Goal: Task Accomplishment & Management: Manage account settings

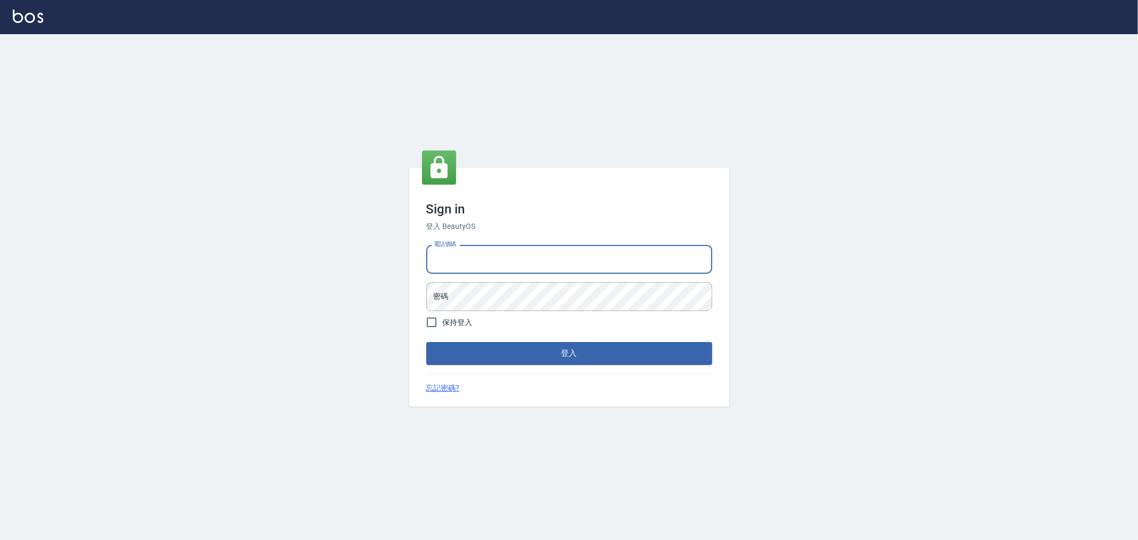
click at [585, 252] on input "電話號碼" at bounding box center [569, 259] width 286 height 29
type input "0955467459"
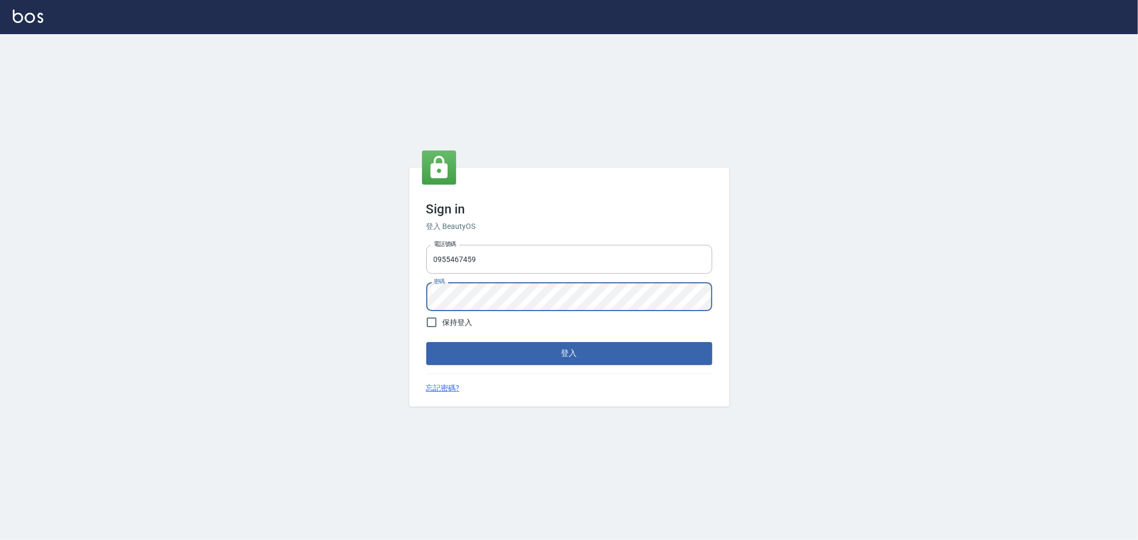
click at [426, 342] on button "登入" at bounding box center [569, 353] width 286 height 22
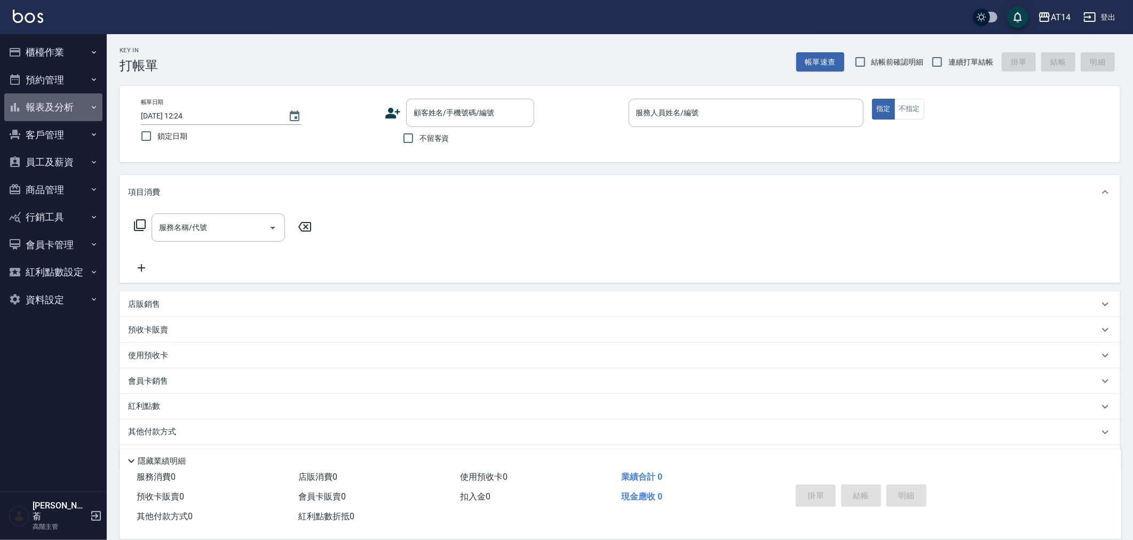
click at [49, 102] on button "報表及分析" at bounding box center [53, 107] width 98 height 28
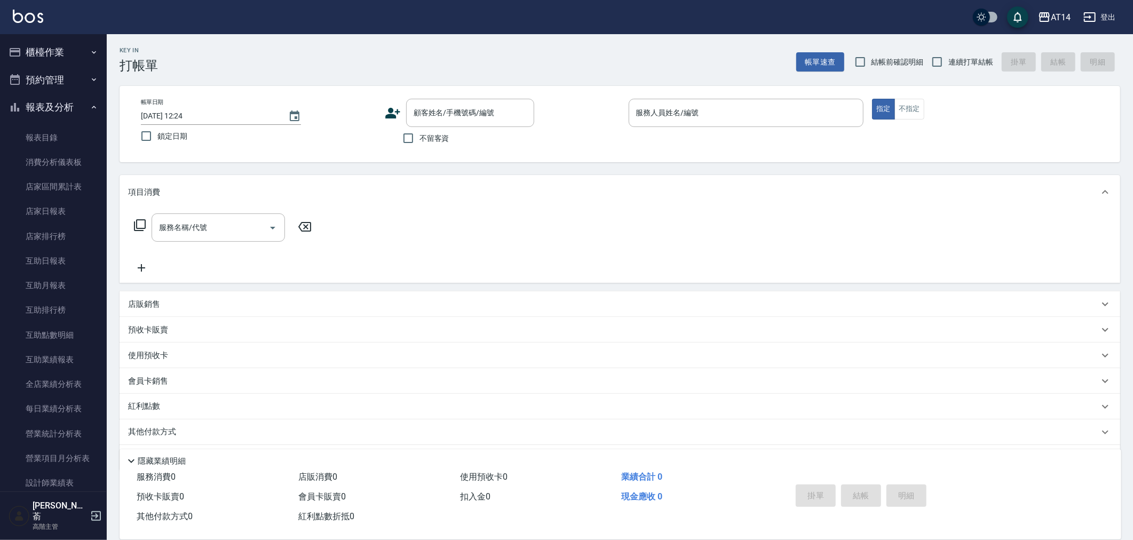
click at [49, 102] on button "報表及分析" at bounding box center [53, 107] width 98 height 28
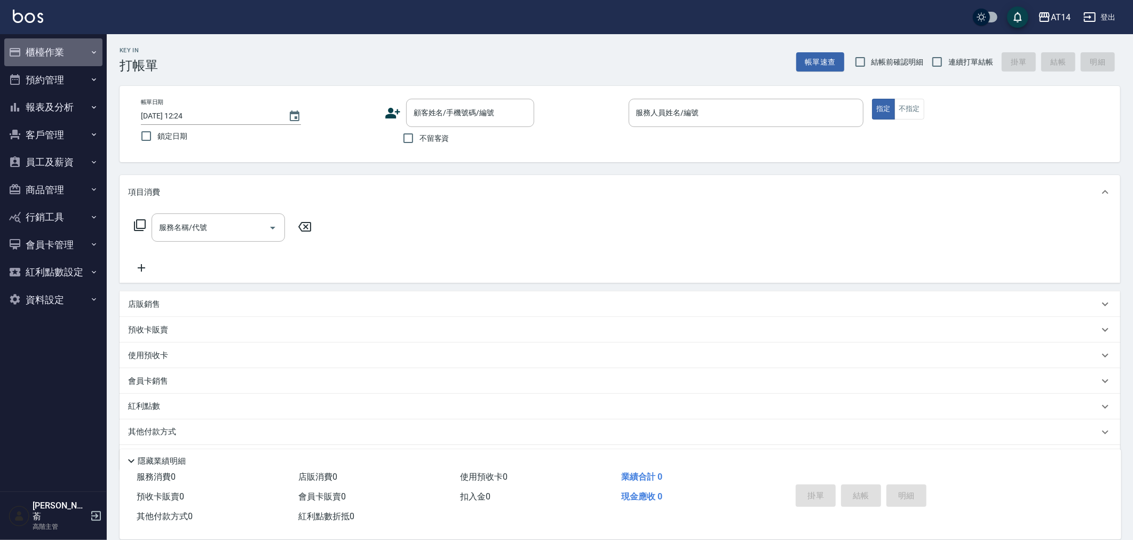
click at [47, 45] on button "櫃檯作業" at bounding box center [53, 52] width 98 height 28
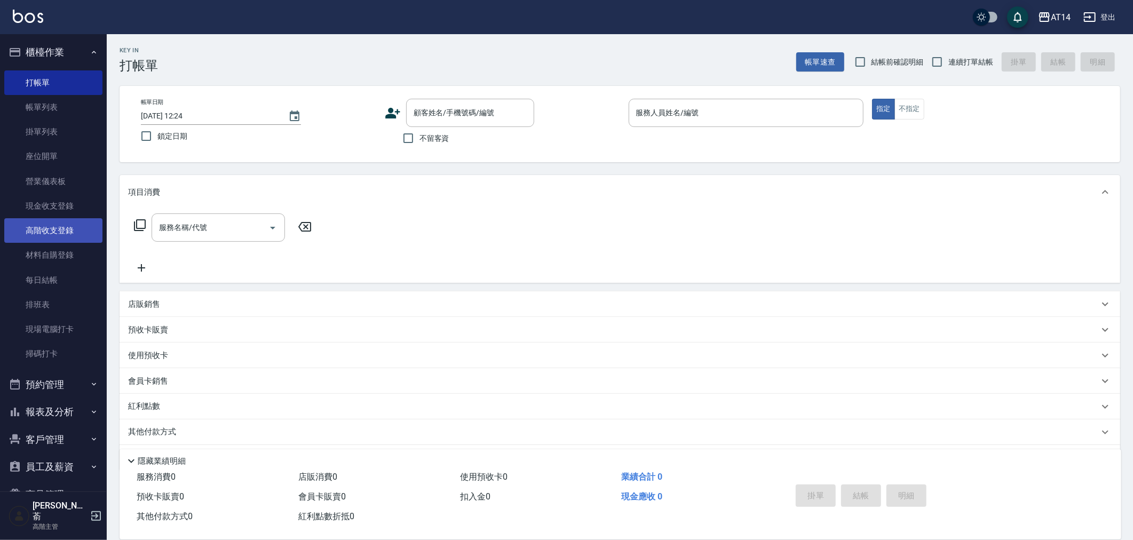
click at [49, 230] on link "高階收支登錄" at bounding box center [53, 230] width 98 height 25
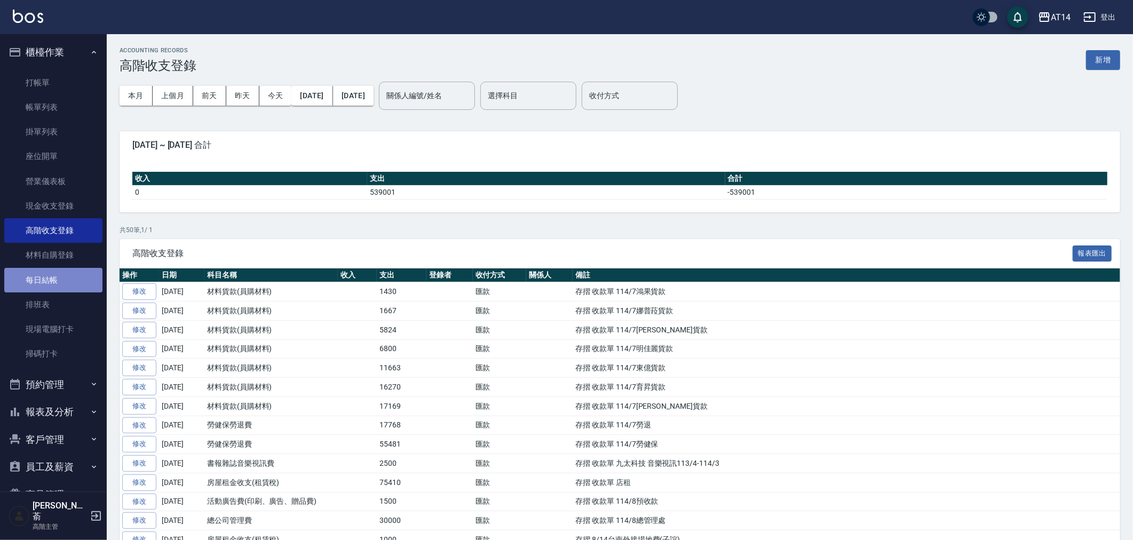
click at [53, 280] on link "每日結帳" at bounding box center [53, 280] width 98 height 25
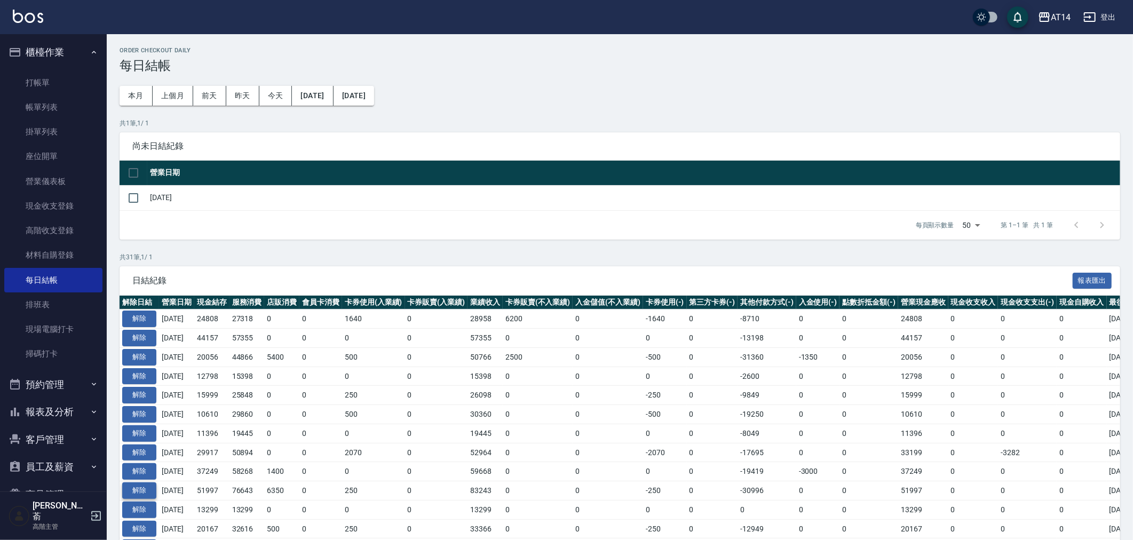
click at [141, 486] on button "解除" at bounding box center [139, 490] width 34 height 17
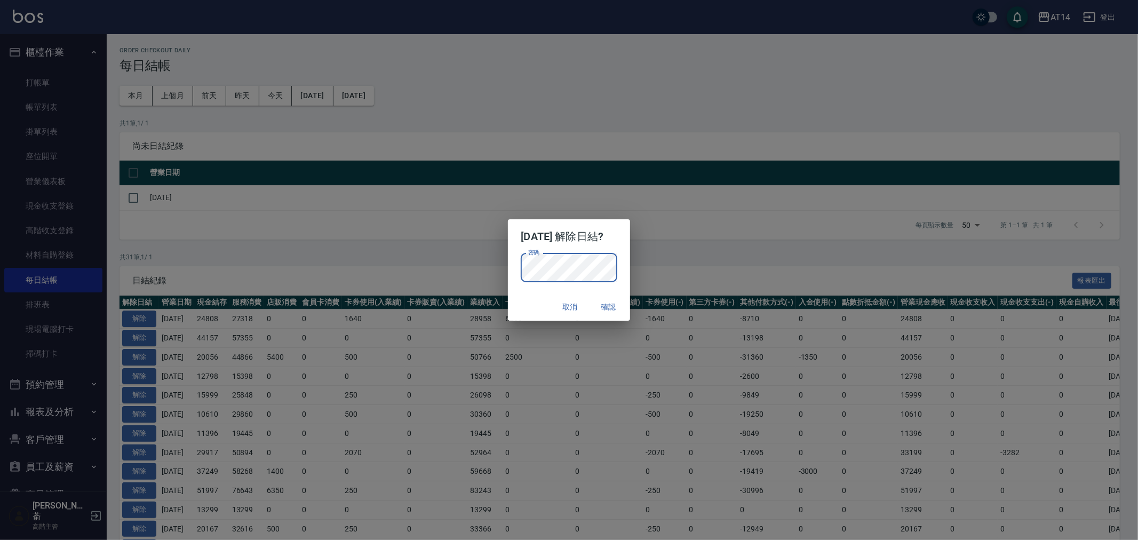
click at [616, 306] on button "確認" at bounding box center [609, 307] width 34 height 20
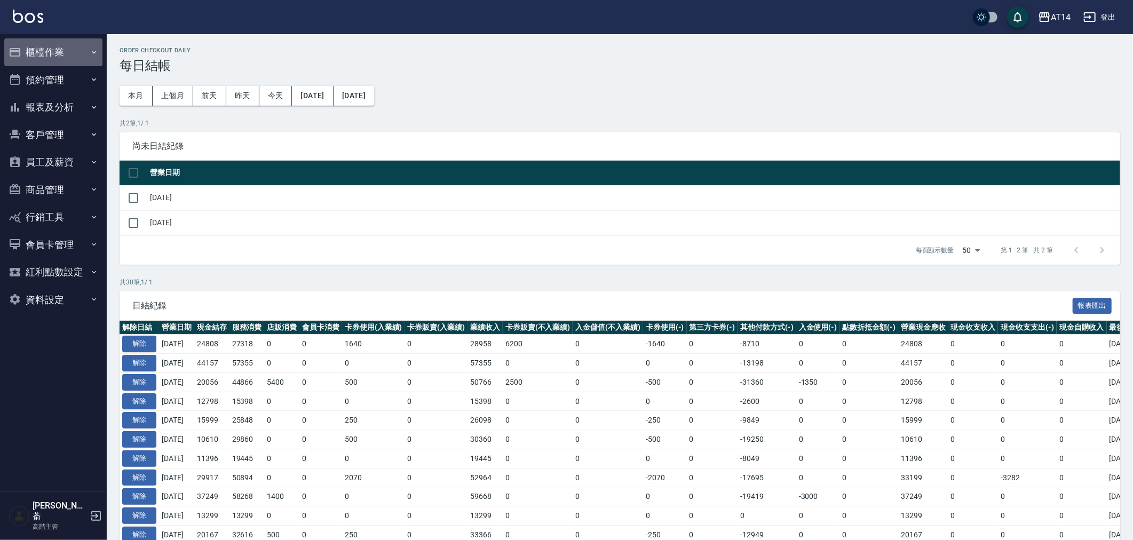
click at [50, 50] on button "櫃檯作業" at bounding box center [53, 52] width 98 height 28
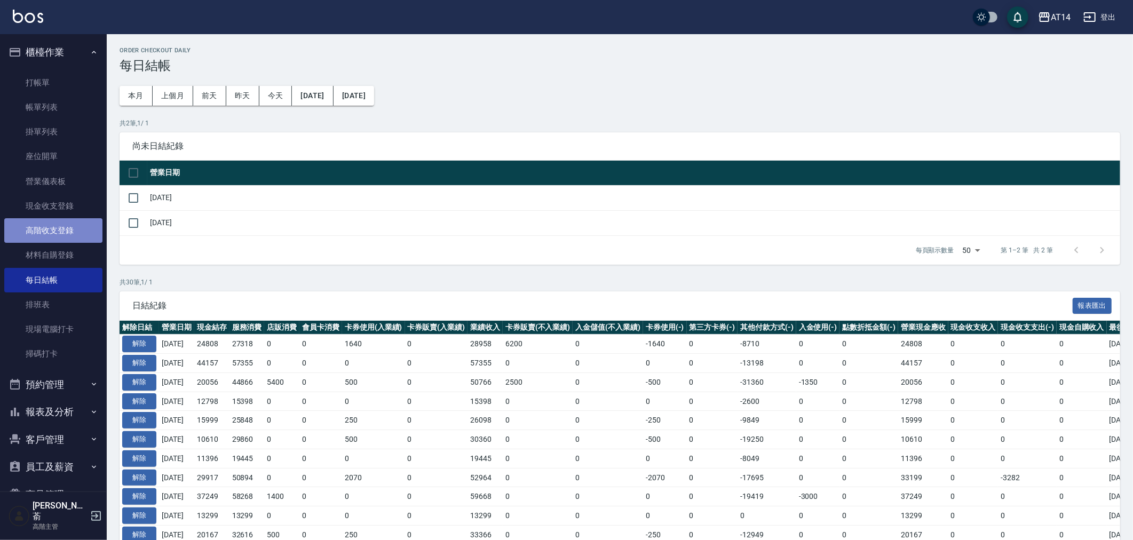
click at [62, 226] on link "高階收支登錄" at bounding box center [53, 230] width 98 height 25
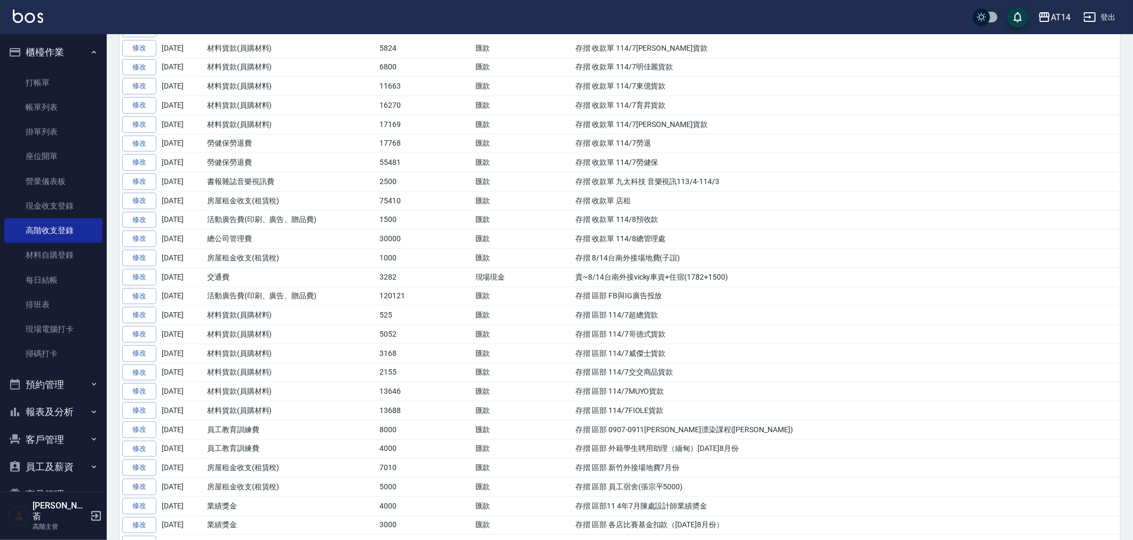
scroll to position [296, 0]
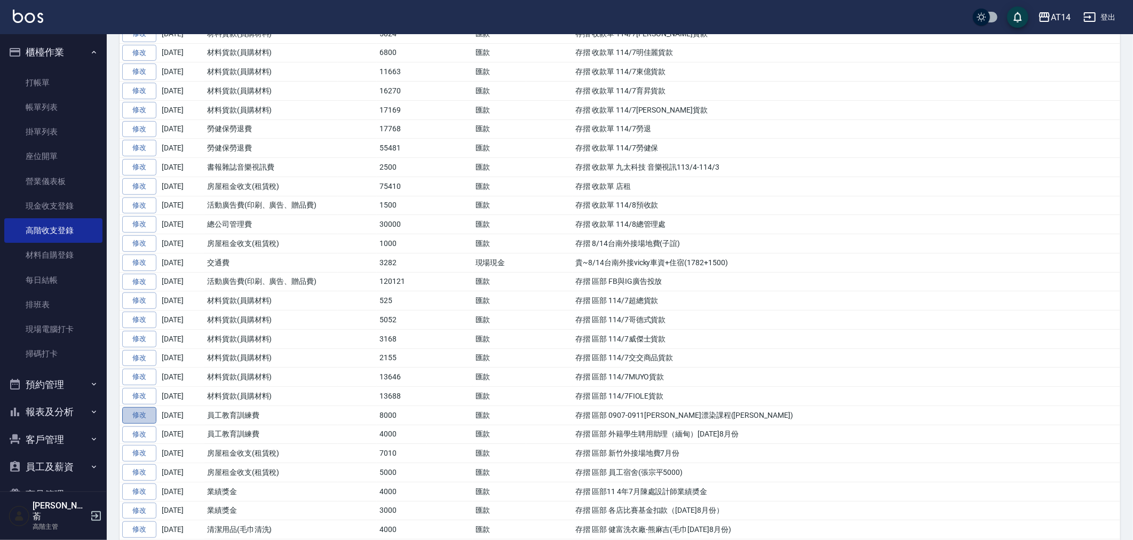
click at [146, 419] on link "修改" at bounding box center [139, 415] width 34 height 17
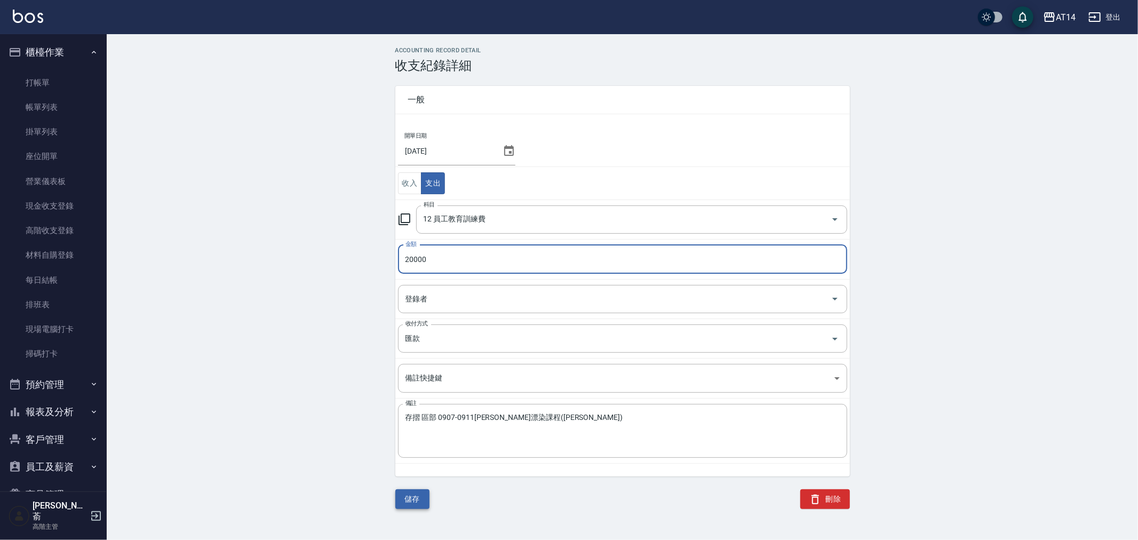
type input "20000"
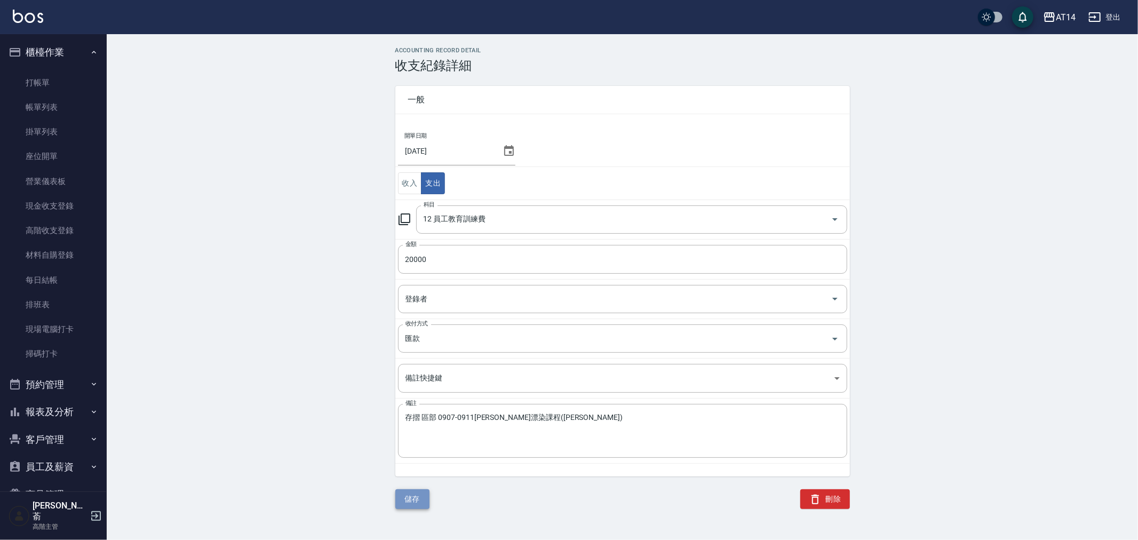
click at [417, 500] on button "儲存" at bounding box center [412, 499] width 34 height 20
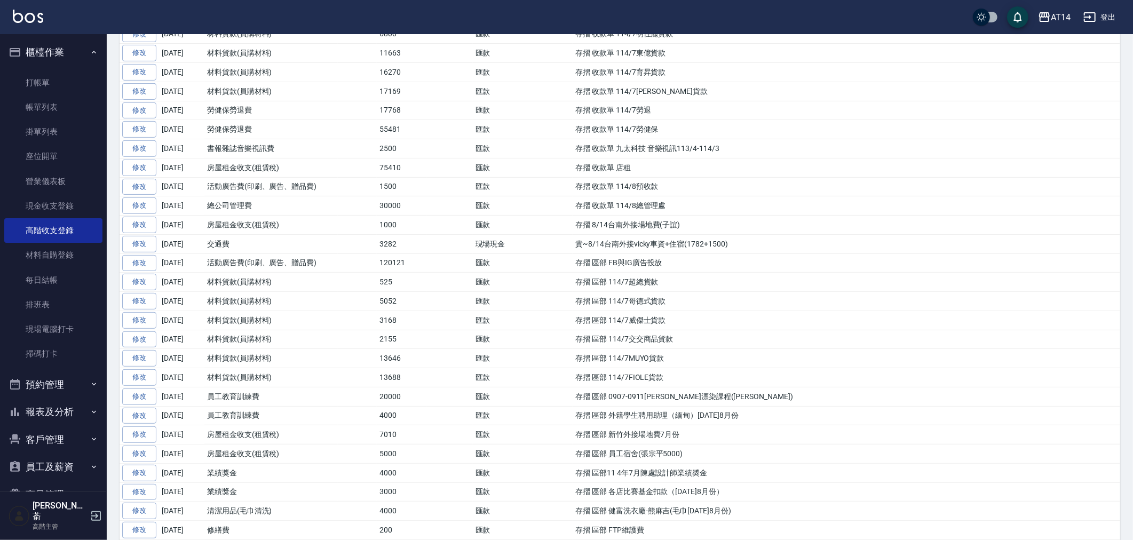
scroll to position [296, 0]
